Goal: Navigation & Orientation: Find specific page/section

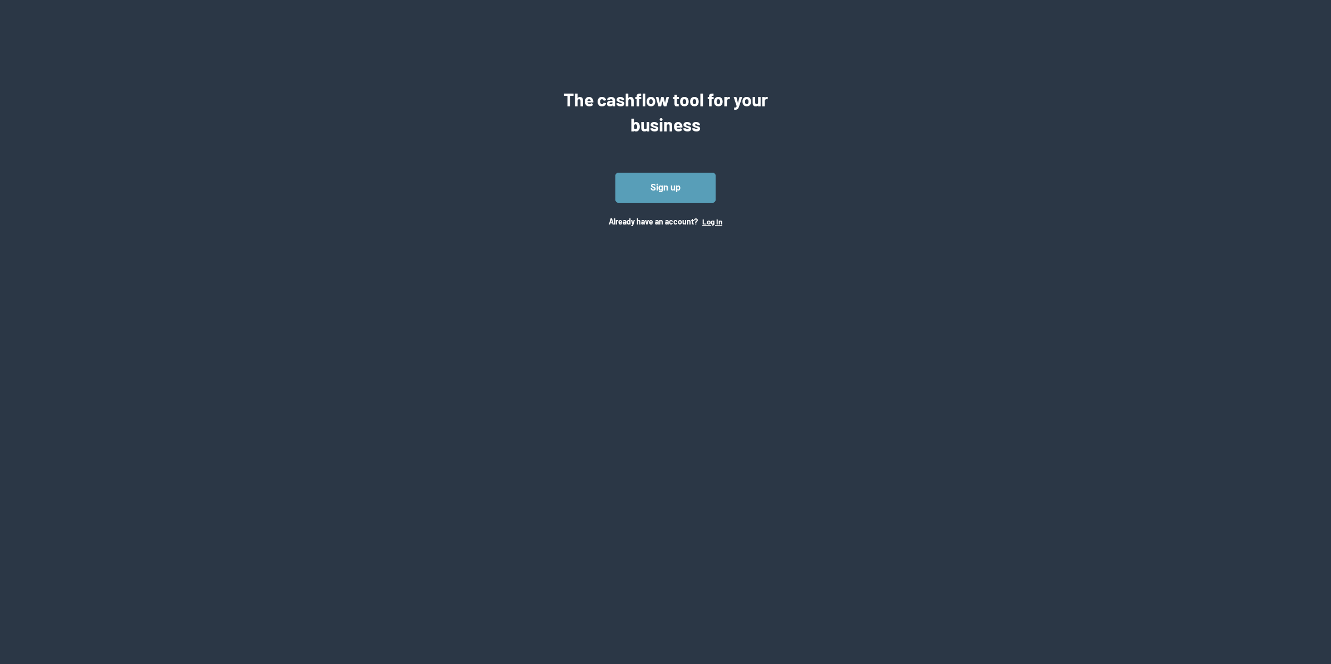
click at [713, 221] on button "Log In" at bounding box center [712, 221] width 20 height 9
